Goal: Obtain resource: Obtain resource

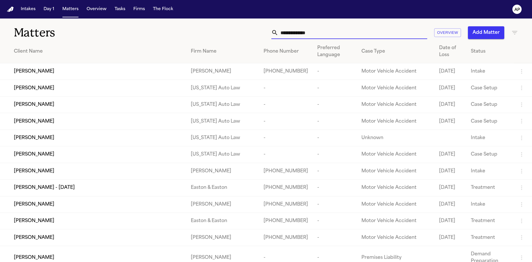
click at [373, 31] on input "text" at bounding box center [352, 32] width 149 height 13
paste input "**********"
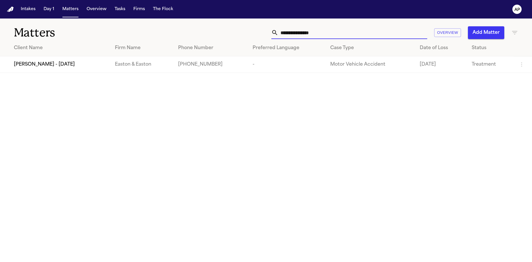
type input "**********"
click at [235, 55] on th "Phone Number" at bounding box center [211, 48] width 75 height 16
click at [231, 64] on td "[PHONE_NUMBER]" at bounding box center [211, 64] width 75 height 16
click at [168, 76] on main "**********" at bounding box center [266, 139] width 532 height 243
click at [56, 68] on span "[PERSON_NAME] - [DATE]" at bounding box center [44, 64] width 61 height 7
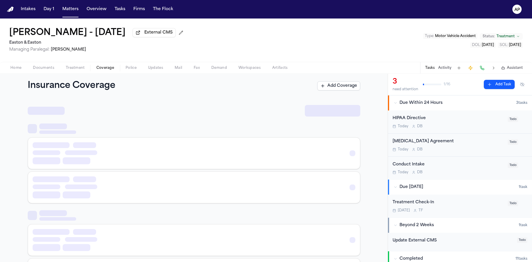
click at [100, 68] on span "Coverage" at bounding box center [105, 68] width 18 height 5
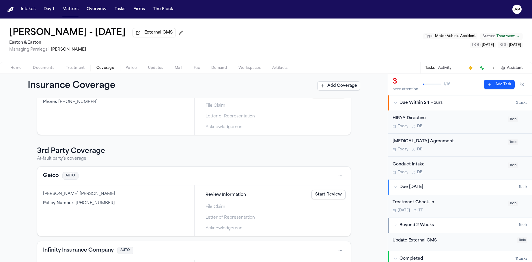
scroll to position [62, 0]
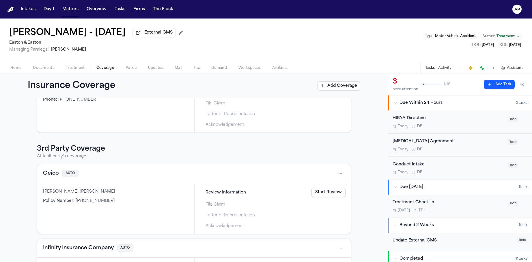
click at [325, 198] on div "Review Information Start Review" at bounding box center [273, 192] width 151 height 13
click at [325, 194] on link "Start Review" at bounding box center [329, 191] width 34 height 9
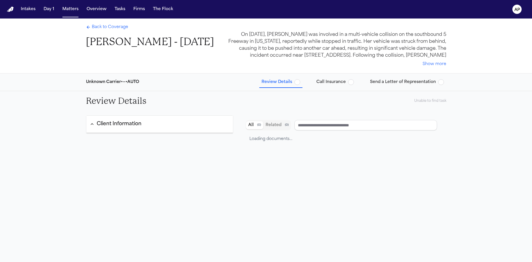
type input "**********"
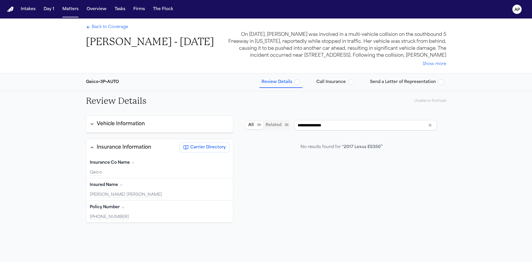
click at [383, 81] on span "Send a Letter of Representation" at bounding box center [403, 82] width 66 height 6
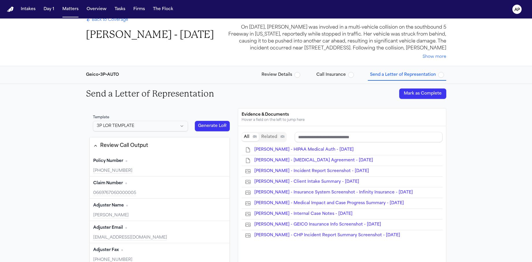
type input "**********"
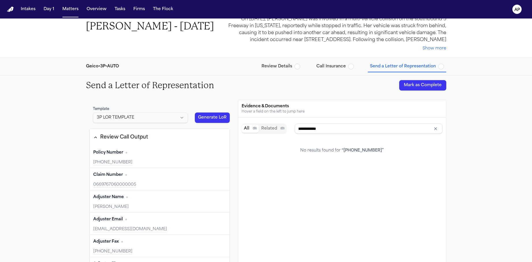
type input "**********"
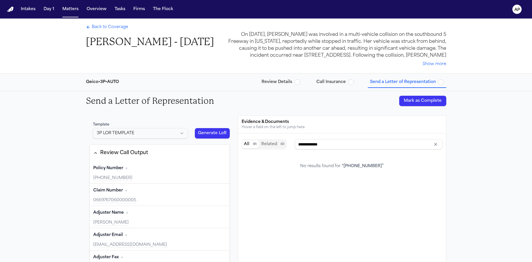
click at [206, 127] on div "Template 3P LOR TEMPLATE Generate LoR" at bounding box center [160, 130] width 141 height 23
click at [207, 132] on button "Generate LoR" at bounding box center [212, 133] width 35 height 10
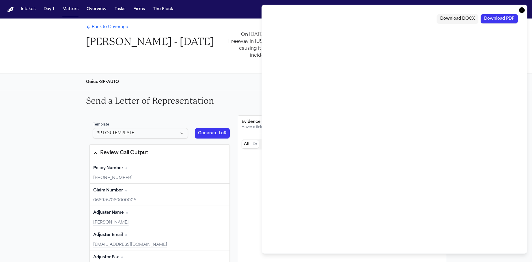
click at [457, 19] on button "Download DOCX" at bounding box center [458, 18] width 42 height 9
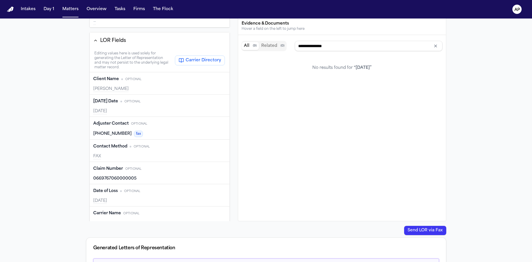
scroll to position [170, 0]
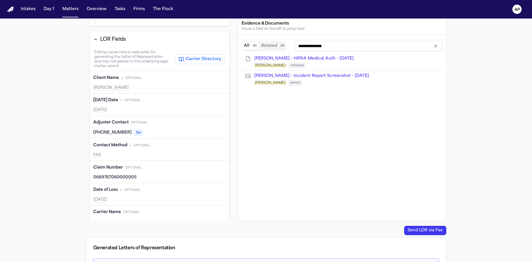
click at [216, 75] on button "Edit" at bounding box center [219, 77] width 14 height 9
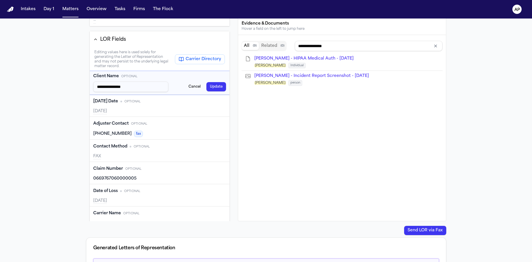
click at [207, 87] on button "Update" at bounding box center [217, 86] width 20 height 9
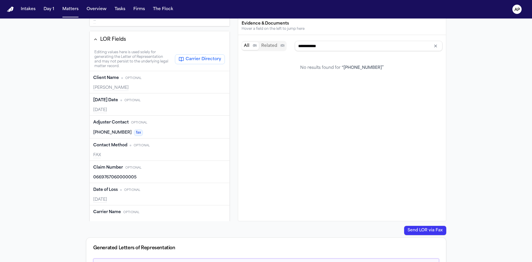
click at [217, 126] on button "Edit" at bounding box center [219, 122] width 14 height 9
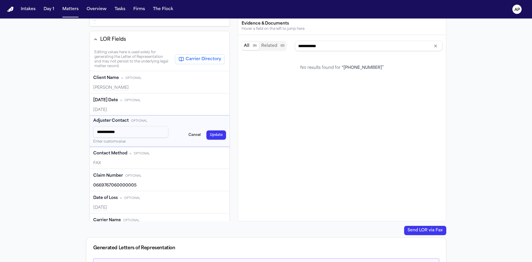
click at [211, 136] on button "Update" at bounding box center [217, 134] width 20 height 9
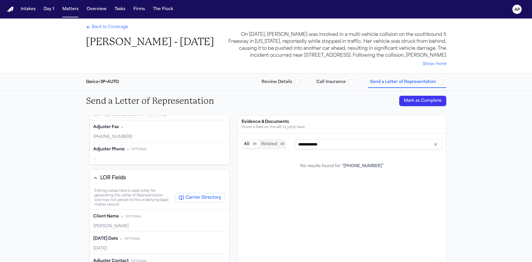
scroll to position [0, 0]
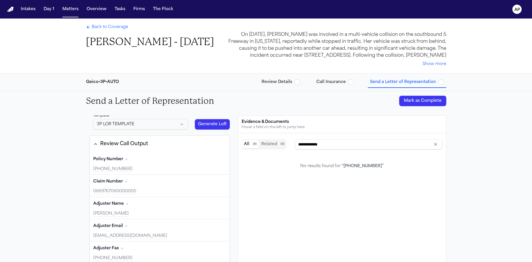
type input "**********"
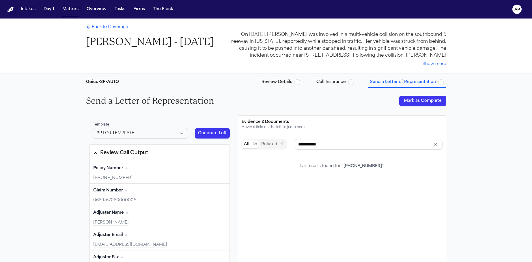
click at [214, 136] on button "Generate LoR" at bounding box center [212, 133] width 35 height 10
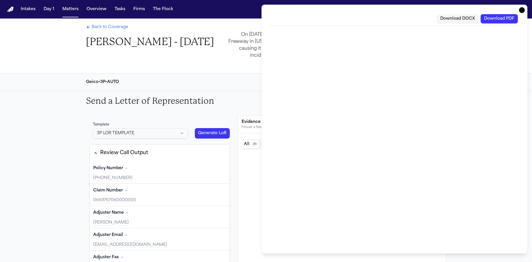
click at [454, 17] on button "Download DOCX" at bounding box center [458, 18] width 42 height 9
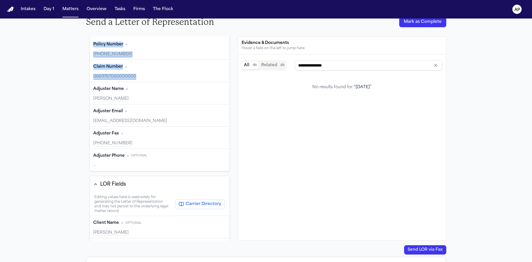
scroll to position [202, 0]
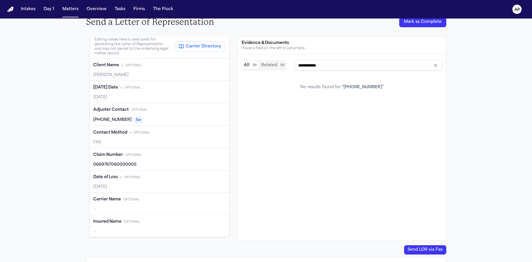
click at [56, 102] on div "**********" at bounding box center [266, 170] width 532 height 317
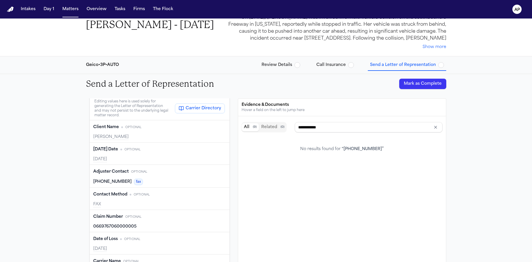
scroll to position [0, 0]
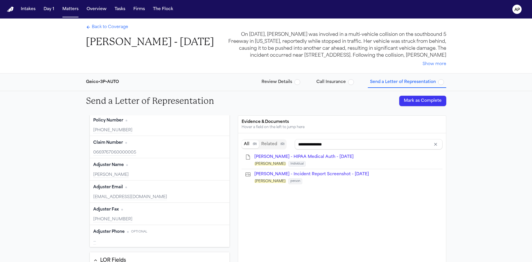
type input "**********"
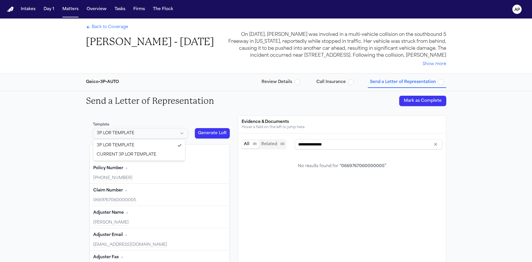
click at [156, 131] on html "Intakes Day 1 Matters Overview Tasks Firms The Flock AP Back to Coverage [PERSO…" at bounding box center [266, 131] width 532 height 262
click at [208, 136] on button "Generate LoR" at bounding box center [212, 133] width 35 height 10
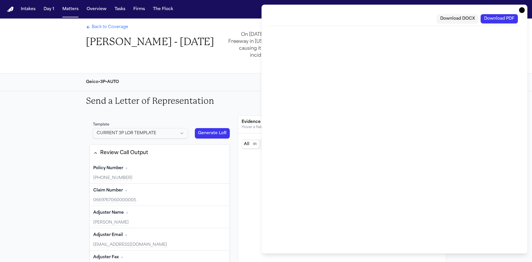
click at [505, 17] on button "Download PDF" at bounding box center [499, 18] width 37 height 9
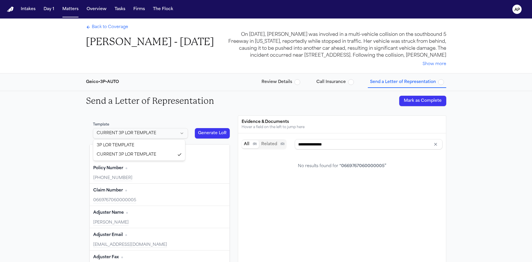
click at [168, 137] on html "Intakes Day 1 Matters Overview Tasks Firms The Flock AP Back to Coverage [PERSO…" at bounding box center [266, 131] width 532 height 262
click at [156, 131] on html "Intakes Day 1 Matters Overview Tasks Firms The Flock AP Back to Coverage [PERSO…" at bounding box center [266, 131] width 532 height 262
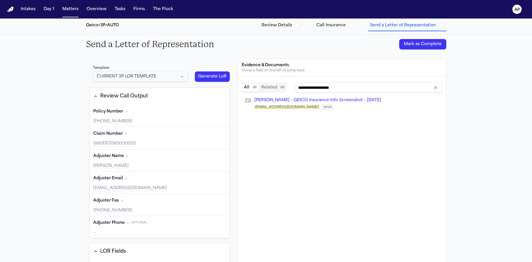
type input "**********"
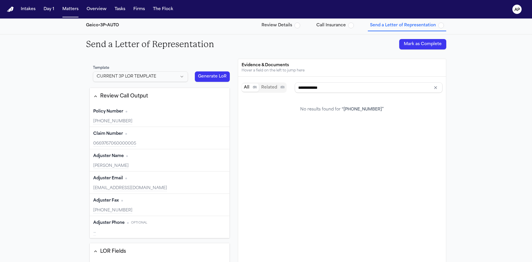
click at [214, 71] on button "Generate LoR" at bounding box center [212, 76] width 35 height 10
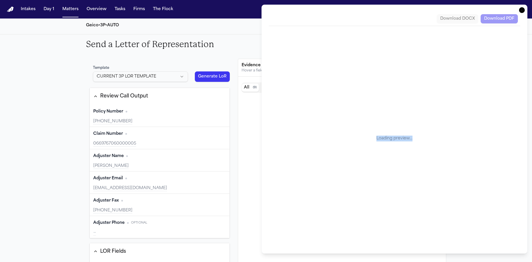
drag, startPoint x: 417, startPoint y: 141, endPoint x: 363, endPoint y: 140, distance: 54.9
click at [363, 140] on div "Loading preview…" at bounding box center [395, 139] width 252 height 216
click at [386, 141] on div "Loading preview…" at bounding box center [395, 139] width 252 height 216
click at [376, 154] on div "Loading preview…" at bounding box center [395, 139] width 252 height 216
click at [399, 97] on div "Loading preview…" at bounding box center [395, 139] width 252 height 216
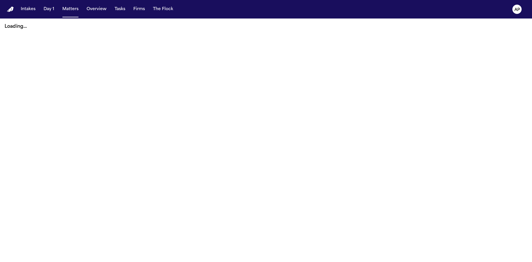
click at [129, 10] on div "Intakes Day 1 Matters Overview Tasks Firms The Flock" at bounding box center [96, 9] width 157 height 10
click at [153, 9] on button "The Flock" at bounding box center [163, 9] width 25 height 10
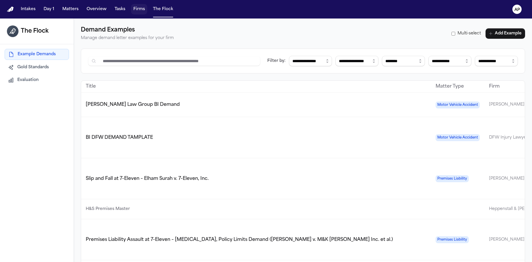
click at [139, 9] on button "Firms" at bounding box center [139, 9] width 16 height 10
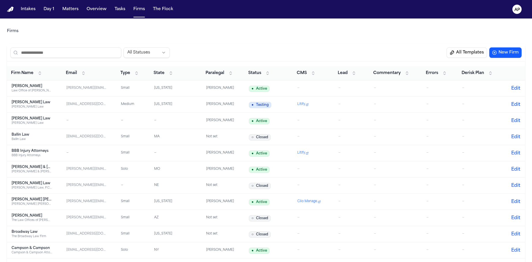
click at [71, 53] on input "search" at bounding box center [65, 52] width 111 height 10
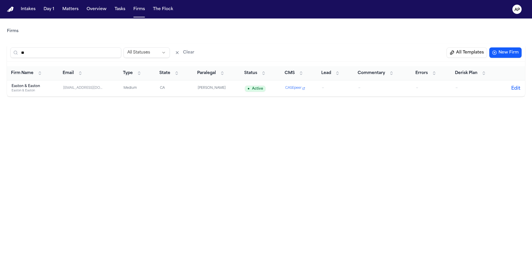
type input "**"
click at [35, 85] on div "Easton & Easton" at bounding box center [32, 86] width 40 height 5
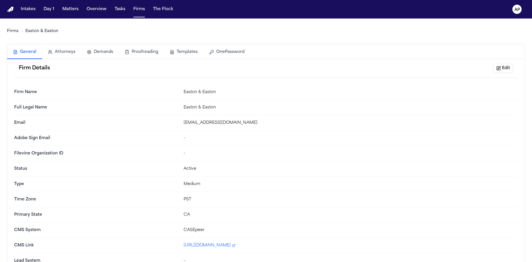
click at [187, 50] on button "Templates" at bounding box center [184, 52] width 40 height 13
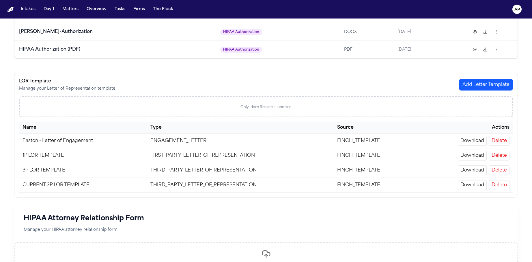
scroll to position [99, 0]
click at [473, 173] on button "Download" at bounding box center [472, 170] width 29 height 10
click at [464, 185] on button "Download" at bounding box center [472, 185] width 29 height 10
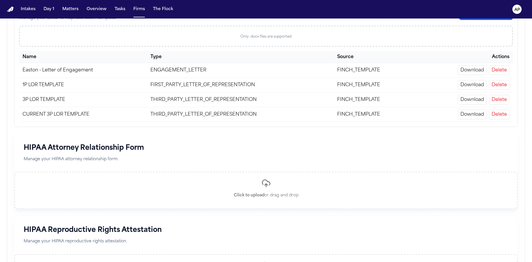
scroll to position [169, 0]
click at [502, 100] on button "Delete" at bounding box center [499, 100] width 21 height 10
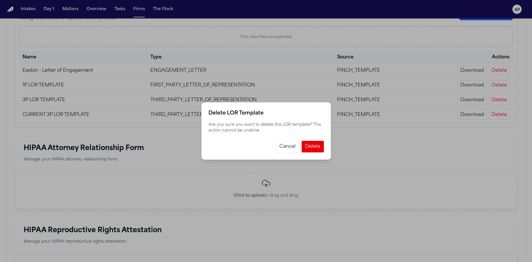
click at [311, 148] on button "Delete" at bounding box center [313, 147] width 22 height 12
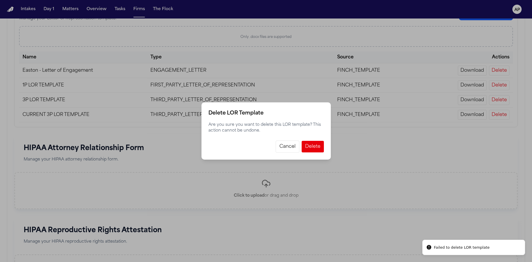
click at [286, 148] on button "Cancel" at bounding box center [288, 146] width 24 height 12
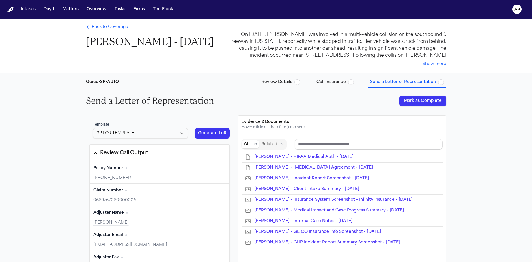
type input "**********"
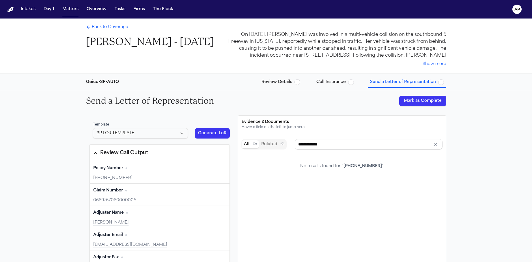
click at [212, 137] on button "Generate LoR" at bounding box center [212, 133] width 35 height 10
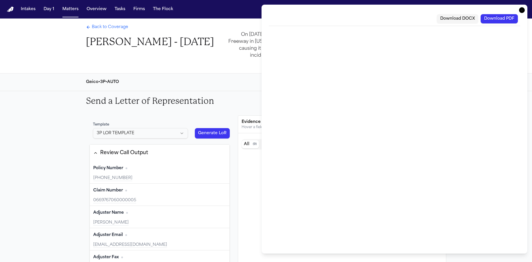
drag, startPoint x: 131, startPoint y: 109, endPoint x: 143, endPoint y: 138, distance: 32.1
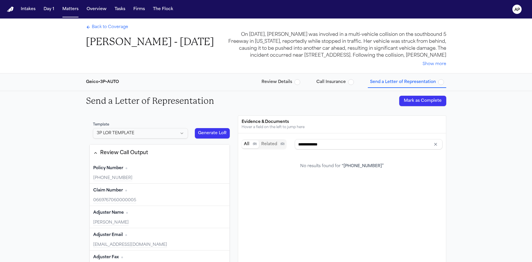
click at [143, 138] on div "Template 3P LOR TEMPLATE" at bounding box center [141, 130] width 102 height 23
click at [142, 135] on html "Intakes Day 1 Matters Overview Tasks Firms The Flock AP Back to Coverage [PERSO…" at bounding box center [266, 131] width 532 height 262
click at [204, 132] on button "Generate LoR" at bounding box center [212, 133] width 35 height 10
click at [147, 133] on html "Intakes Day 1 Matters Overview Tasks Firms The Flock AP Back to Coverage [PERSO…" at bounding box center [266, 131] width 532 height 262
